Goal: Task Accomplishment & Management: Understand process/instructions

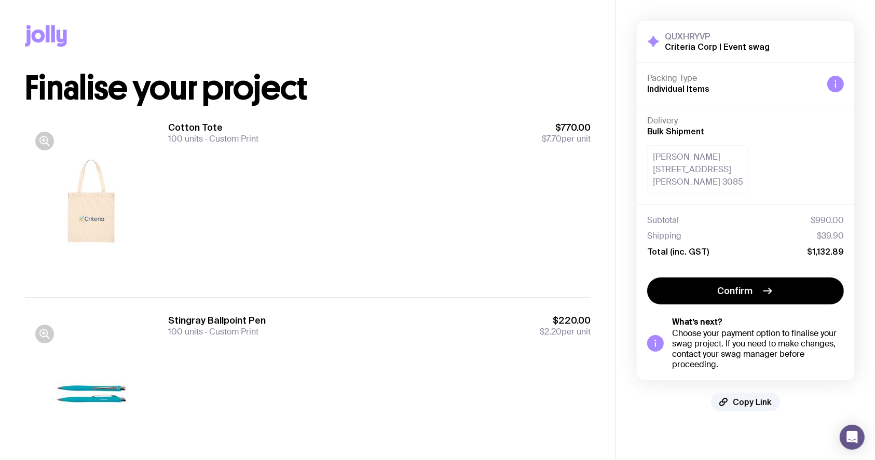
click at [97, 211] on div at bounding box center [91, 200] width 133 height 159
click at [255, 201] on div "Cotton Tote 100 units Custom Print $770.00 $7.70 per unit" at bounding box center [379, 200] width 422 height 159
click at [217, 320] on h3 "Stingray Ballpoint Pen" at bounding box center [217, 320] width 98 height 12
click at [313, 253] on div "Cotton Tote 100 units Custom Print $770.00 $7.70 per unit" at bounding box center [379, 200] width 422 height 159
